Goal: Communication & Community: Answer question/provide support

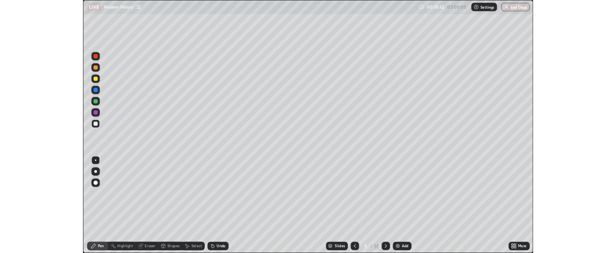
scroll to position [347, 617]
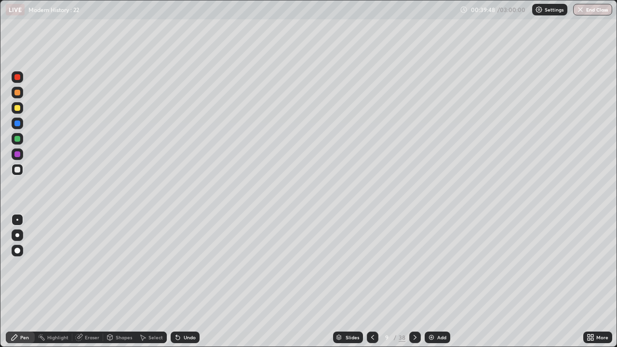
click at [414, 338] on icon at bounding box center [415, 338] width 8 height 8
click at [193, 335] on div "Undo" at bounding box center [190, 337] width 12 height 5
click at [195, 334] on div "Undo" at bounding box center [185, 338] width 29 height 12
click at [190, 337] on div "Undo" at bounding box center [190, 337] width 12 height 5
click at [189, 337] on div "Undo" at bounding box center [190, 337] width 12 height 5
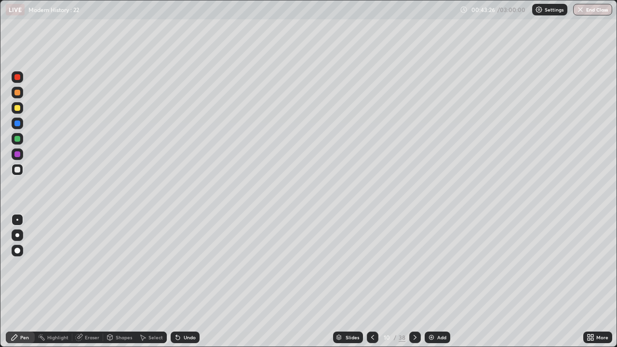
click at [189, 333] on div "Undo" at bounding box center [185, 338] width 29 height 12
click at [372, 338] on icon at bounding box center [373, 338] width 8 height 8
click at [413, 340] on icon at bounding box center [415, 338] width 8 height 8
click at [419, 338] on div at bounding box center [415, 338] width 12 height 12
click at [23, 110] on div at bounding box center [18, 108] width 12 height 12
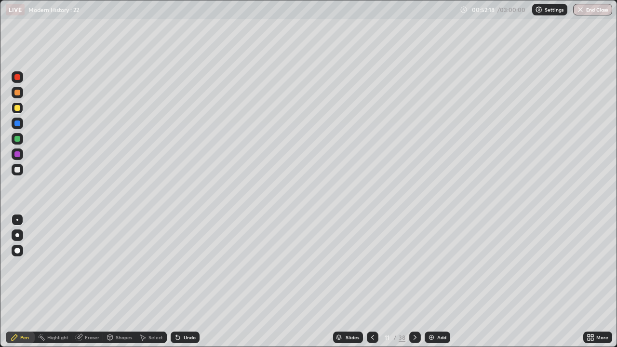
click at [21, 172] on div at bounding box center [18, 170] width 12 height 12
click at [21, 109] on div at bounding box center [18, 108] width 12 height 12
click at [181, 335] on div "Undo" at bounding box center [185, 338] width 29 height 12
click at [183, 334] on div "Undo" at bounding box center [185, 338] width 29 height 12
click at [414, 338] on icon at bounding box center [415, 338] width 8 height 8
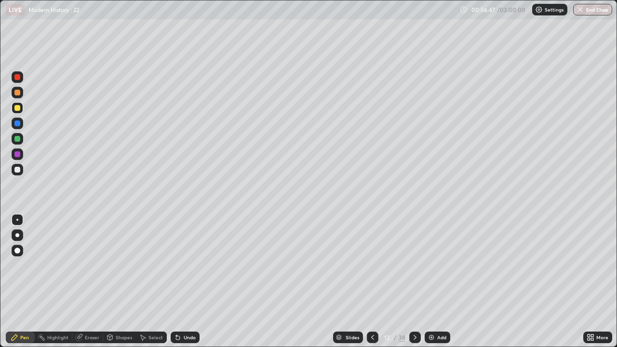
click at [377, 334] on div at bounding box center [373, 338] width 12 height 12
click at [415, 337] on icon at bounding box center [415, 338] width 8 height 8
click at [21, 173] on div at bounding box center [18, 170] width 12 height 12
click at [182, 335] on div "Undo" at bounding box center [185, 338] width 29 height 12
click at [188, 333] on div "Undo" at bounding box center [185, 338] width 29 height 12
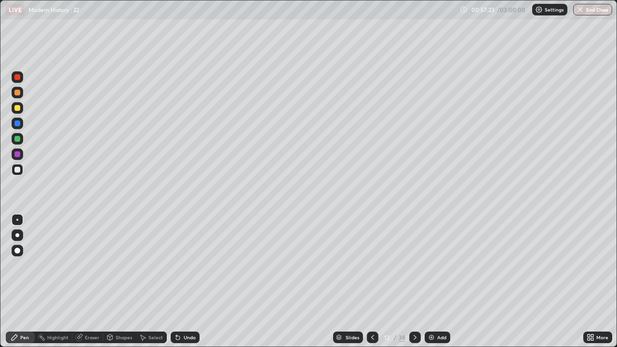
click at [186, 329] on div "Undo" at bounding box center [183, 337] width 33 height 19
click at [411, 337] on icon at bounding box center [415, 338] width 8 height 8
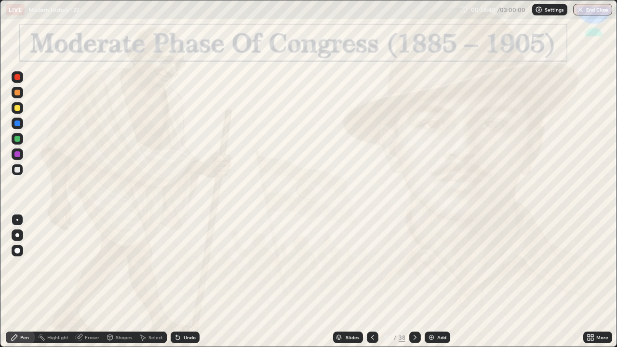
click at [371, 336] on icon at bounding box center [373, 338] width 8 height 8
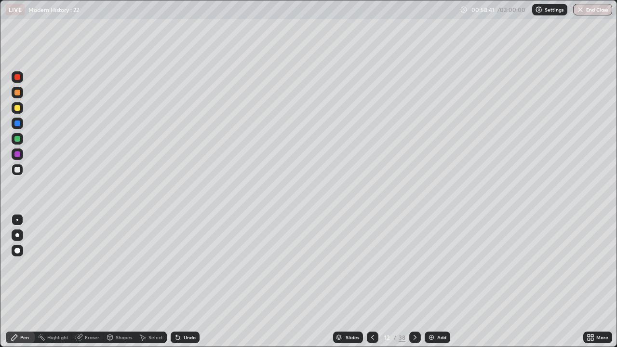
click at [433, 336] on img at bounding box center [432, 338] width 8 height 8
click at [434, 338] on div "Add" at bounding box center [438, 338] width 26 height 12
click at [433, 340] on img at bounding box center [432, 338] width 8 height 8
click at [432, 339] on img at bounding box center [431, 338] width 8 height 8
click at [369, 338] on icon at bounding box center [373, 338] width 8 height 8
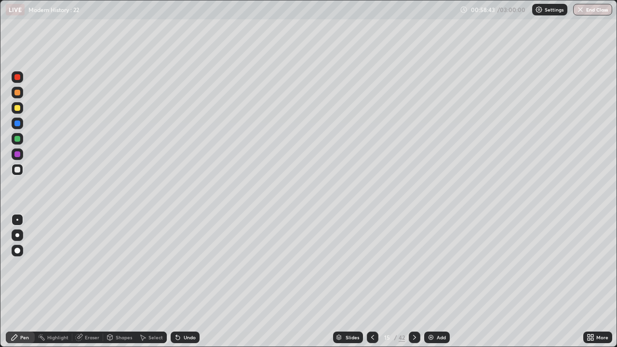
click at [370, 336] on icon at bounding box center [373, 338] width 8 height 8
click at [372, 338] on icon at bounding box center [373, 338] width 8 height 8
click at [369, 338] on icon at bounding box center [373, 338] width 8 height 8
click at [414, 338] on icon at bounding box center [415, 338] width 8 height 8
click at [184, 336] on div "Undo" at bounding box center [190, 337] width 12 height 5
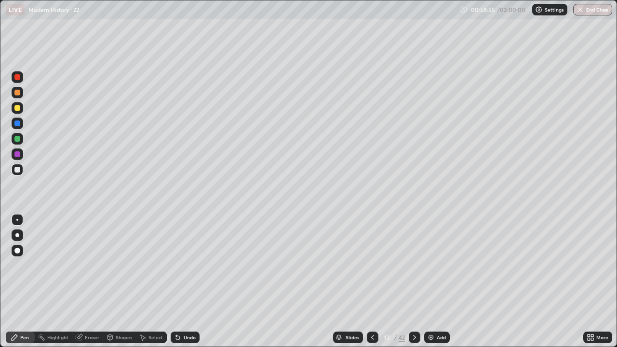
click at [184, 337] on div "Undo" at bounding box center [190, 337] width 12 height 5
click at [22, 109] on div at bounding box center [18, 108] width 12 height 12
click at [186, 332] on div "Undo" at bounding box center [185, 338] width 29 height 12
click at [20, 170] on div at bounding box center [18, 170] width 12 height 12
click at [414, 338] on icon at bounding box center [415, 338] width 8 height 8
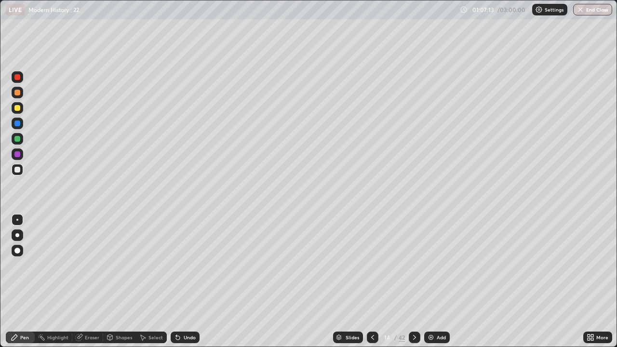
click at [190, 338] on div "Undo" at bounding box center [190, 337] width 12 height 5
click at [414, 338] on icon at bounding box center [415, 338] width 8 height 8
click at [188, 338] on div "Undo" at bounding box center [190, 337] width 12 height 5
click at [192, 337] on div "Undo" at bounding box center [190, 337] width 12 height 5
click at [414, 338] on icon at bounding box center [415, 338] width 8 height 8
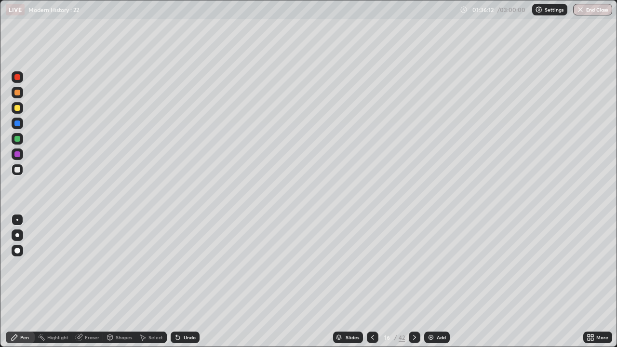
click at [196, 334] on div "Undo" at bounding box center [185, 338] width 29 height 12
click at [195, 337] on div "Undo" at bounding box center [185, 338] width 29 height 12
click at [592, 336] on icon at bounding box center [592, 336] width 2 height 2
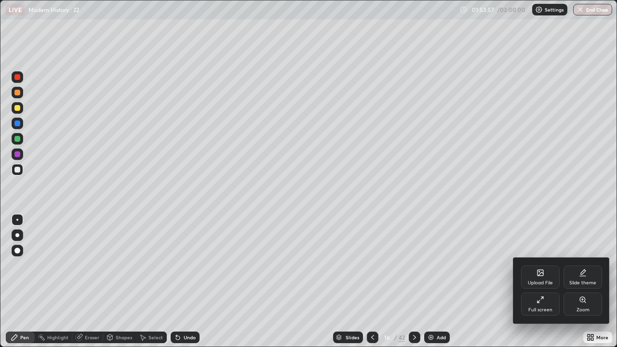
click at [537, 308] on div "Full screen" at bounding box center [540, 310] width 24 height 5
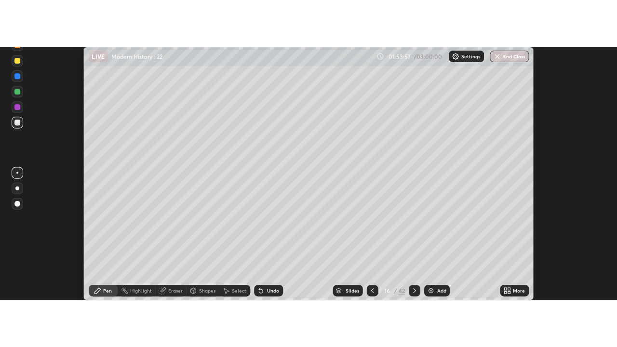
scroll to position [47964, 47602]
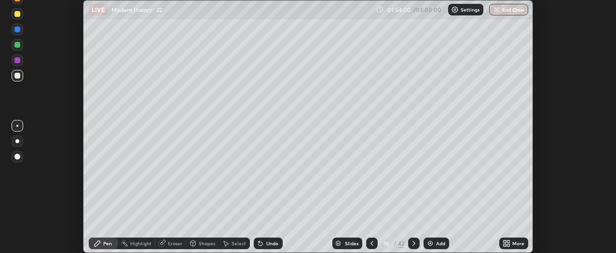
click at [505, 242] on icon at bounding box center [504, 242] width 2 height 2
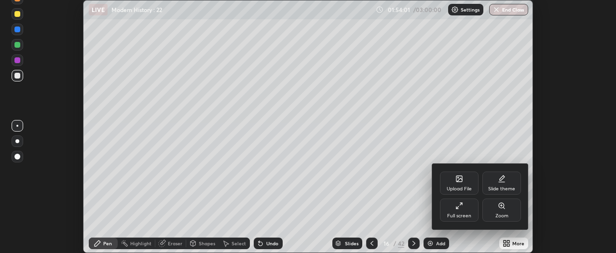
click at [462, 213] on div "Full screen" at bounding box center [459, 210] width 39 height 23
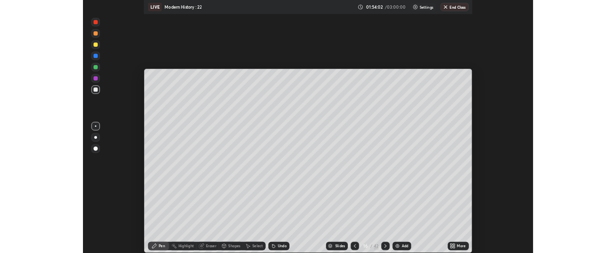
scroll to position [347, 617]
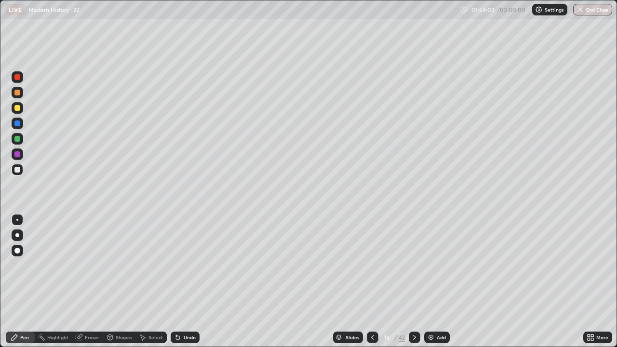
click at [590, 12] on button "End Class" at bounding box center [592, 10] width 39 height 12
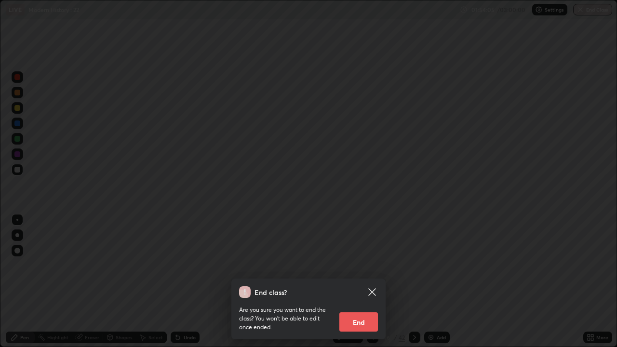
click at [361, 321] on button "End" at bounding box center [358, 321] width 39 height 19
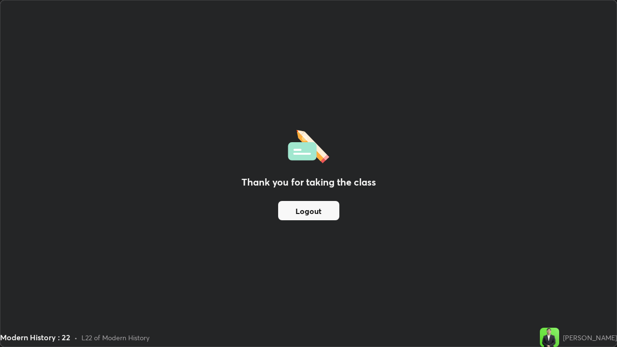
click at [545, 291] on div "Thank you for taking the class Logout" at bounding box center [308, 173] width 616 height 346
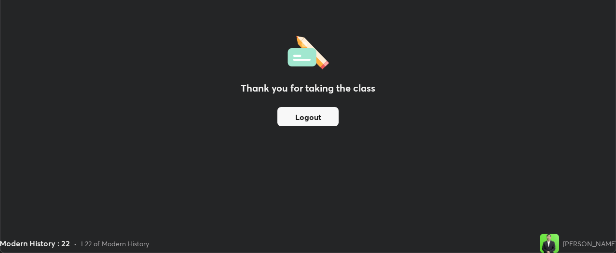
scroll to position [47964, 47602]
